Goal: Transaction & Acquisition: Book appointment/travel/reservation

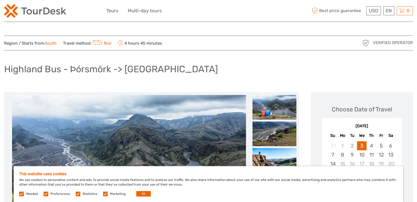
scroll to position [110, 0]
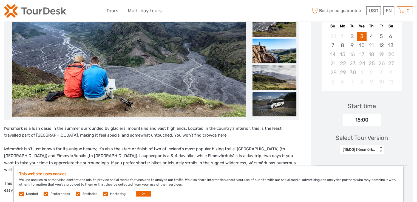
click at [279, 102] on img at bounding box center [274, 104] width 44 height 25
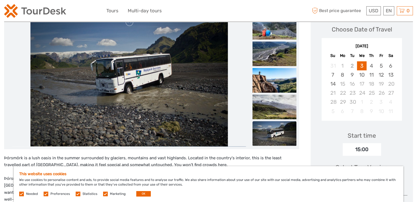
scroll to position [82, 0]
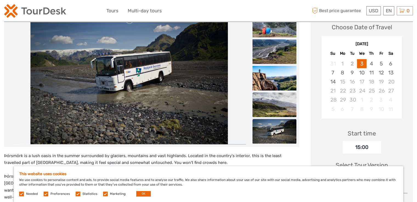
click at [272, 105] on img at bounding box center [274, 104] width 44 height 25
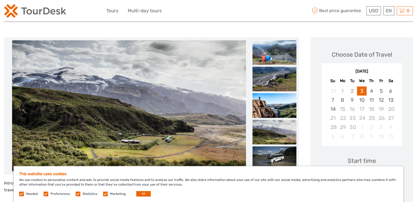
scroll to position [0, 0]
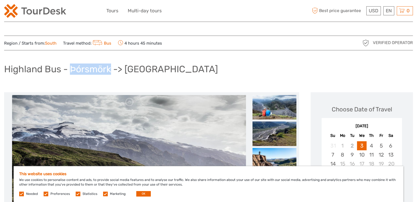
drag, startPoint x: 70, startPoint y: 68, endPoint x: 112, endPoint y: 69, distance: 42.5
click at [112, 69] on h1 "Highland Bus - Þórsmörk -> [GEOGRAPHIC_DATA]" at bounding box center [111, 69] width 214 height 11
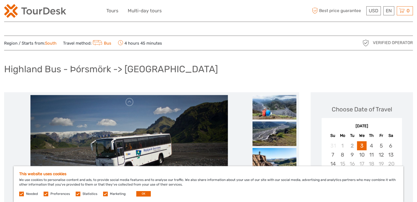
click at [194, 70] on div "Highland Bus - Þórsmörk -> [GEOGRAPHIC_DATA]" at bounding box center [208, 71] width 409 height 20
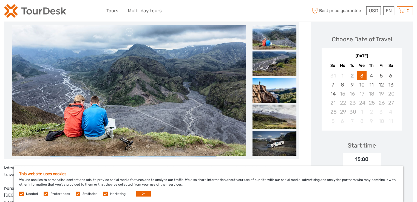
scroll to position [82, 0]
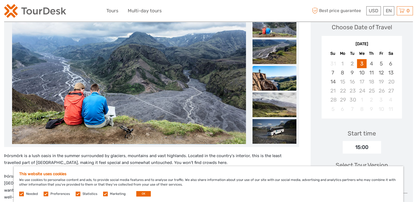
click at [270, 77] on img at bounding box center [274, 78] width 44 height 25
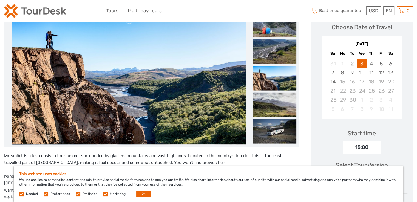
click at [271, 105] on img at bounding box center [274, 104] width 44 height 25
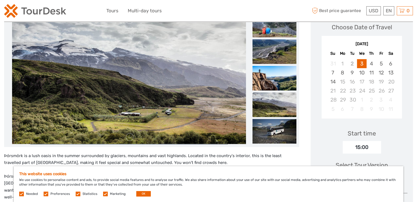
click at [273, 31] on img at bounding box center [274, 25] width 44 height 25
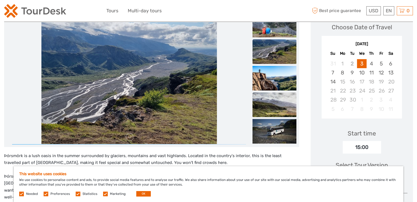
click at [286, 104] on img at bounding box center [274, 104] width 44 height 25
